Goal: Information Seeking & Learning: Learn about a topic

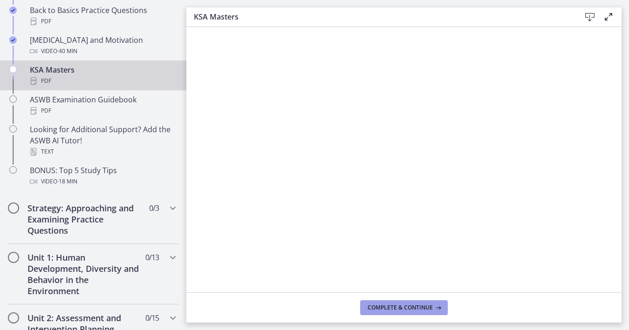
click at [346, 305] on span "Complete & continue" at bounding box center [400, 307] width 65 height 7
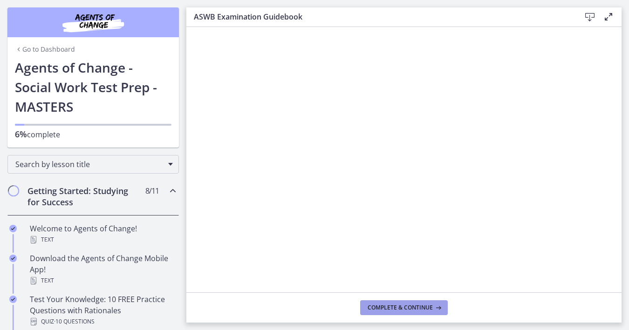
click at [384, 307] on span "Complete & continue" at bounding box center [400, 307] width 65 height 7
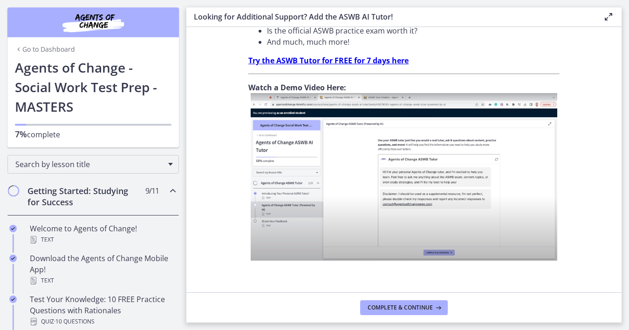
scroll to position [364, 0]
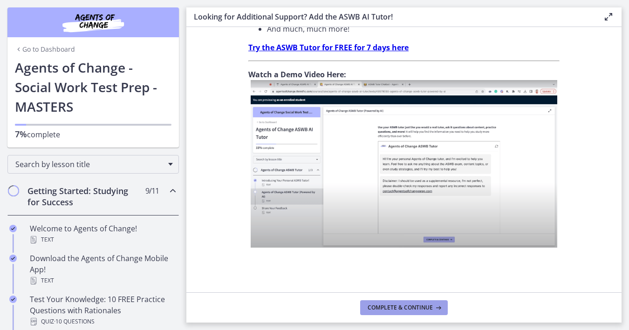
click at [392, 308] on span "Complete & continue" at bounding box center [400, 307] width 65 height 7
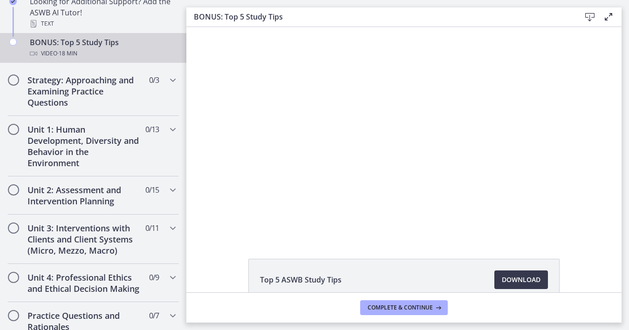
scroll to position [53, 0]
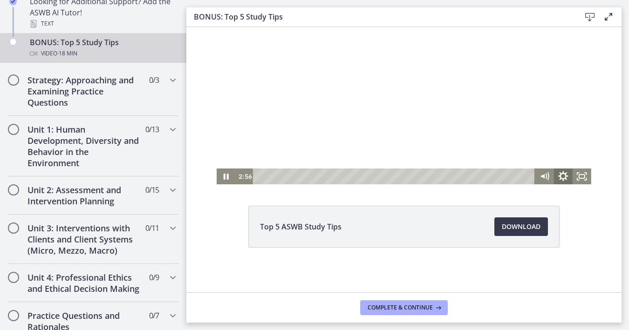
click at [562, 176] on icon "Show settings menu" at bounding box center [563, 176] width 22 height 19
click at [571, 145] on span "1.5x" at bounding box center [574, 145] width 23 height 16
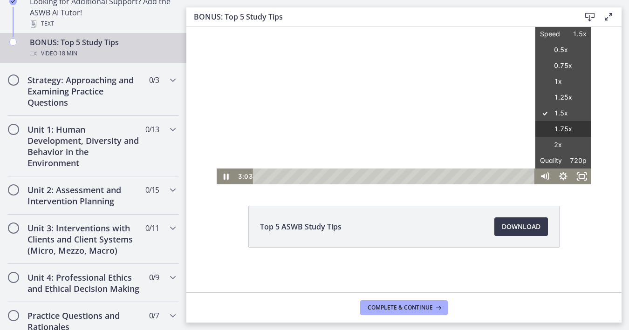
click at [570, 129] on label "1.75x" at bounding box center [563, 129] width 56 height 16
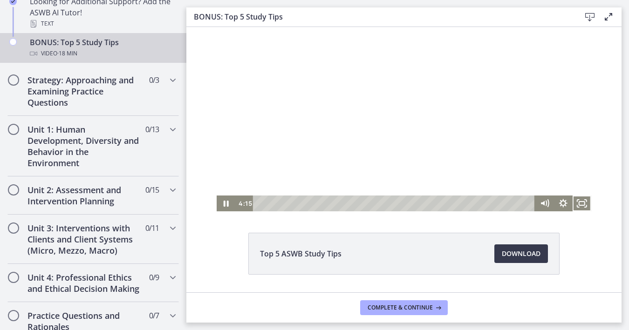
scroll to position [0, 0]
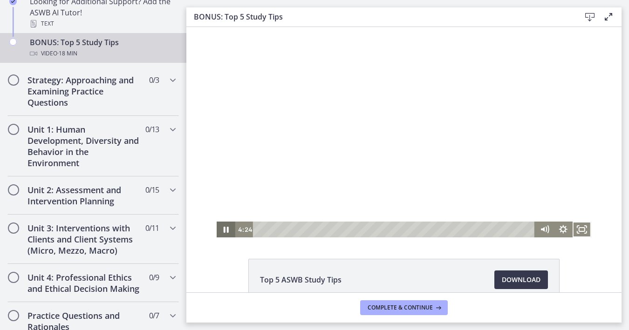
click at [227, 230] on icon "Pause" at bounding box center [226, 230] width 19 height 16
click at [227, 230] on icon "Play Video" at bounding box center [227, 230] width 6 height 8
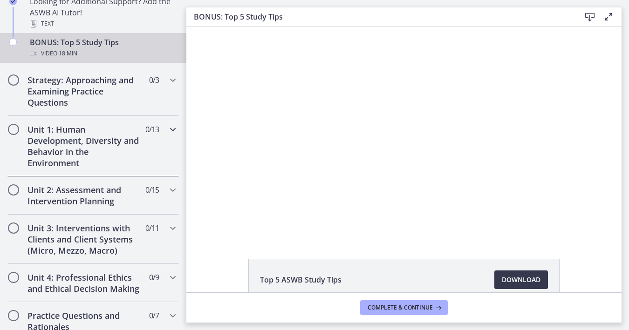
click at [169, 131] on icon "Chapters" at bounding box center [172, 129] width 11 height 11
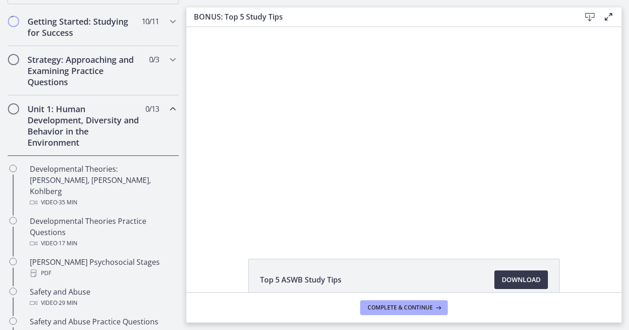
scroll to position [198, 0]
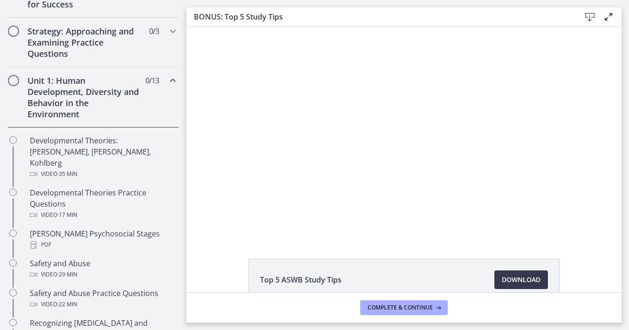
click at [168, 80] on icon "Chapters" at bounding box center [172, 80] width 11 height 11
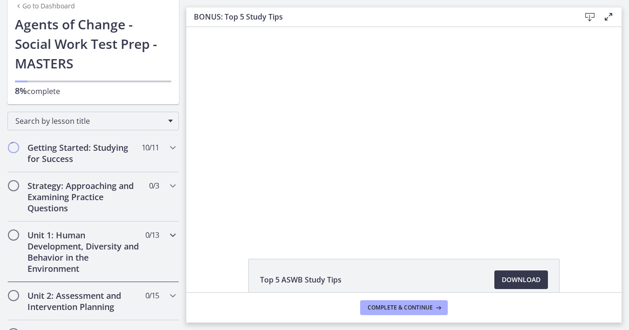
scroll to position [35, 0]
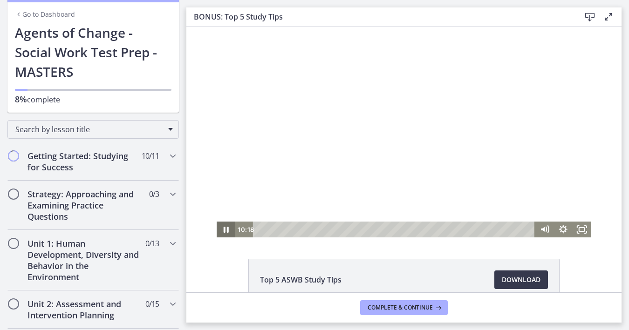
click at [227, 229] on icon "Pause" at bounding box center [226, 230] width 19 height 16
click at [224, 228] on icon "Play Video" at bounding box center [227, 229] width 22 height 19
click at [477, 13] on h3 "BONUS: Top 5 Study Tips" at bounding box center [380, 16] width 372 height 11
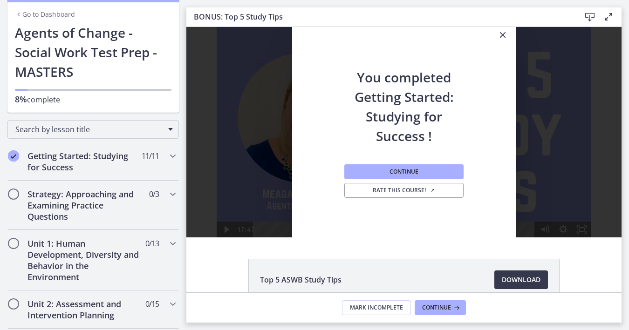
scroll to position [0, 0]
click at [429, 307] on span "Continue" at bounding box center [436, 307] width 29 height 7
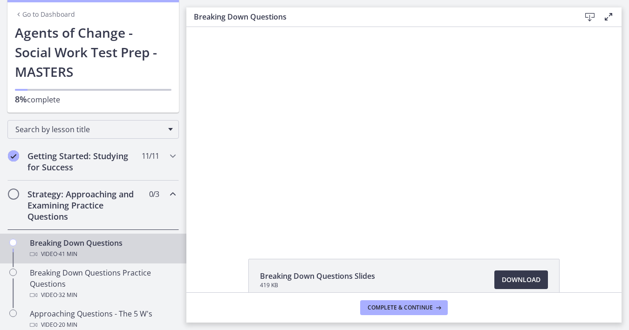
click at [78, 195] on h2 "Strategy: Approaching and Examining Practice Questions" at bounding box center [84, 206] width 114 height 34
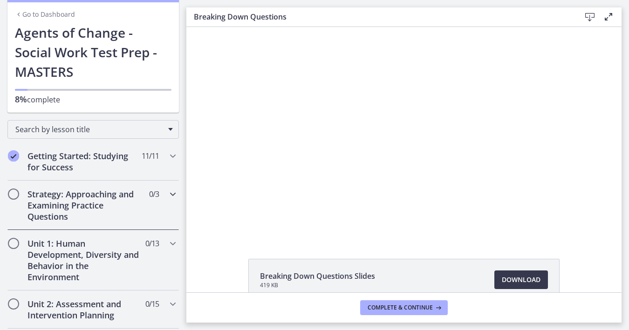
click at [78, 195] on h2 "Strategy: Approaching and Examining Practice Questions" at bounding box center [84, 206] width 114 height 34
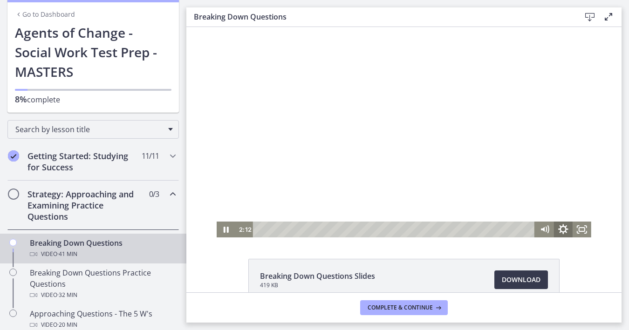
click at [564, 228] on icon "Show settings menu" at bounding box center [563, 229] width 22 height 19
click at [566, 196] on span "1.75x" at bounding box center [574, 198] width 23 height 16
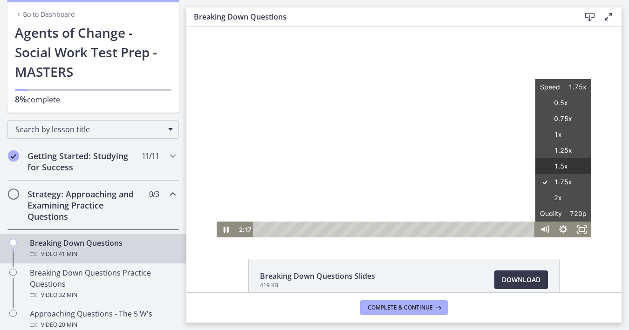
click at [564, 167] on label "1.5x" at bounding box center [563, 166] width 56 height 16
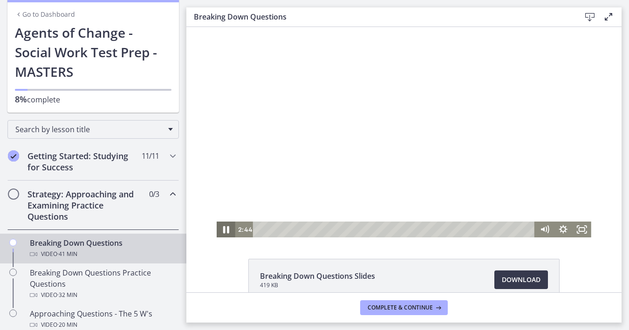
click at [227, 230] on icon "Pause" at bounding box center [226, 229] width 22 height 19
click at [225, 229] on icon "Play Video" at bounding box center [227, 230] width 6 height 8
click at [225, 229] on icon "Pause" at bounding box center [226, 230] width 5 height 6
click at [224, 230] on icon "Play Video" at bounding box center [227, 230] width 19 height 16
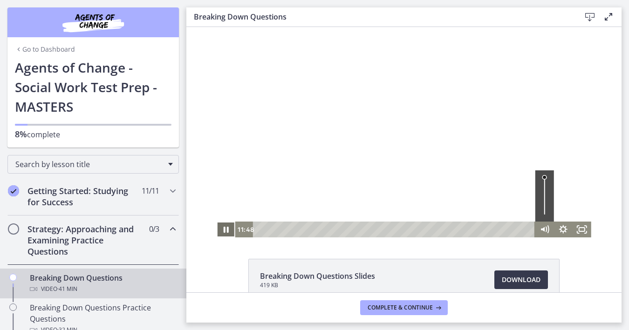
click at [226, 229] on icon "Pause" at bounding box center [226, 230] width 19 height 16
click at [224, 228] on icon "Play Video" at bounding box center [227, 230] width 19 height 16
click at [223, 228] on icon "Pause" at bounding box center [226, 229] width 22 height 19
click at [223, 228] on icon "Play Video" at bounding box center [227, 230] width 19 height 16
click at [226, 227] on icon "Pause" at bounding box center [226, 230] width 19 height 16
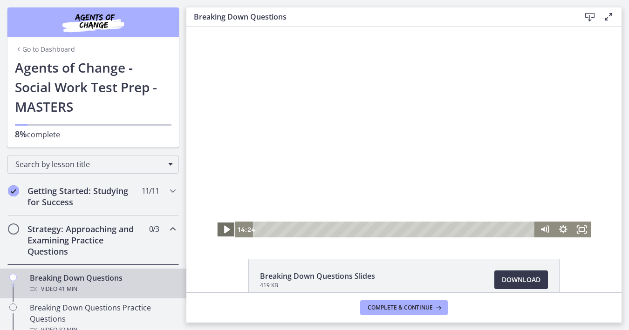
click at [228, 227] on icon "Play Video" at bounding box center [227, 229] width 22 height 19
click at [228, 227] on icon "Pause" at bounding box center [226, 229] width 6 height 7
click at [228, 227] on icon "Play Video" at bounding box center [227, 230] width 19 height 16
click at [228, 227] on icon "Pause" at bounding box center [226, 229] width 6 height 7
click at [228, 227] on icon "Play Video" at bounding box center [227, 230] width 19 height 16
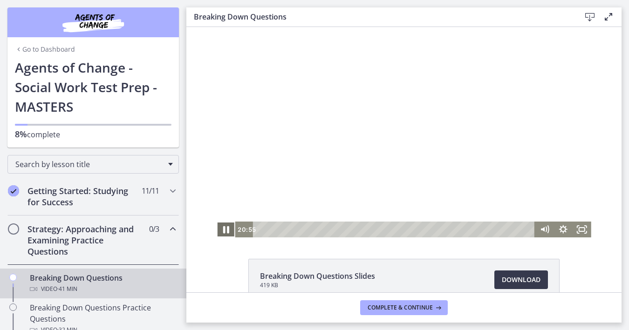
click at [228, 227] on icon "Pause" at bounding box center [226, 229] width 6 height 7
click at [226, 229] on icon "Play Video" at bounding box center [227, 230] width 6 height 8
click at [226, 230] on icon "Pause" at bounding box center [226, 230] width 19 height 16
click at [224, 229] on icon "Play Video" at bounding box center [227, 229] width 22 height 19
click at [224, 229] on icon "Pause" at bounding box center [226, 229] width 6 height 7
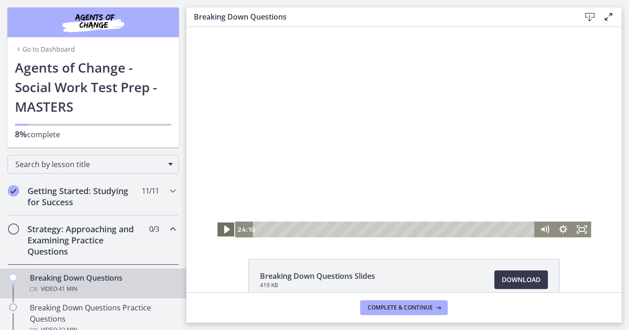
click at [226, 231] on icon "Play Video" at bounding box center [227, 230] width 6 height 8
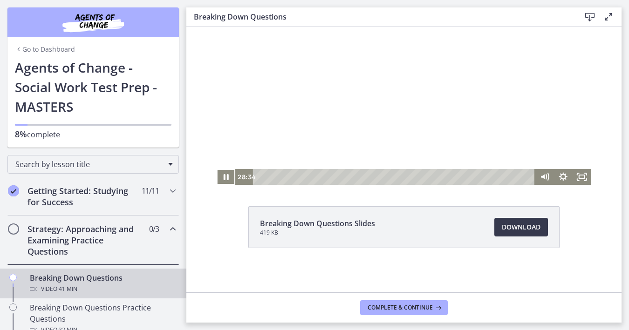
scroll to position [53, 0]
click at [226, 178] on icon "Pause" at bounding box center [226, 176] width 22 height 19
click at [224, 176] on icon "Play Video" at bounding box center [227, 176] width 22 height 19
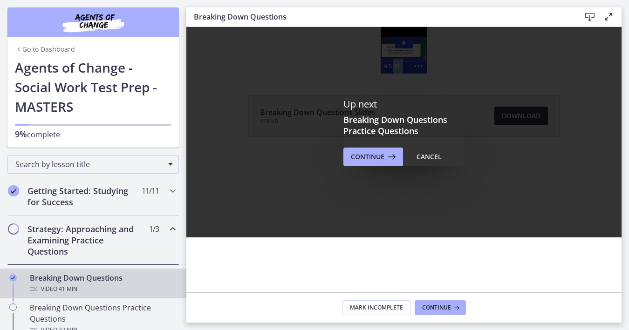
scroll to position [0, 0]
click at [452, 306] on icon at bounding box center [455, 307] width 9 height 7
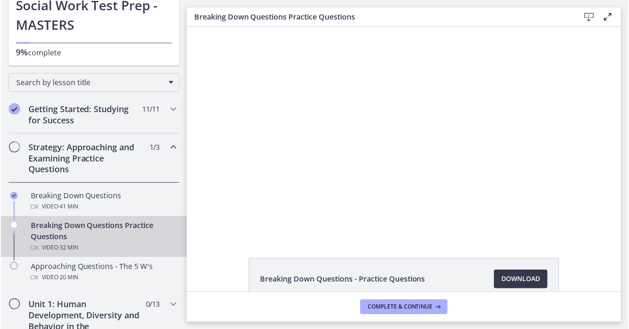
scroll to position [129, 0]
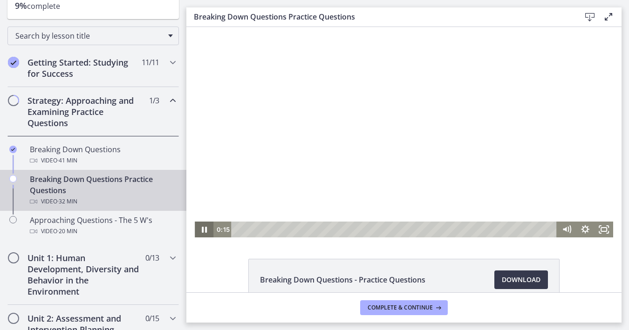
click at [202, 230] on icon "Pause" at bounding box center [204, 230] width 5 height 6
